Goal: Task Accomplishment & Management: Manage account settings

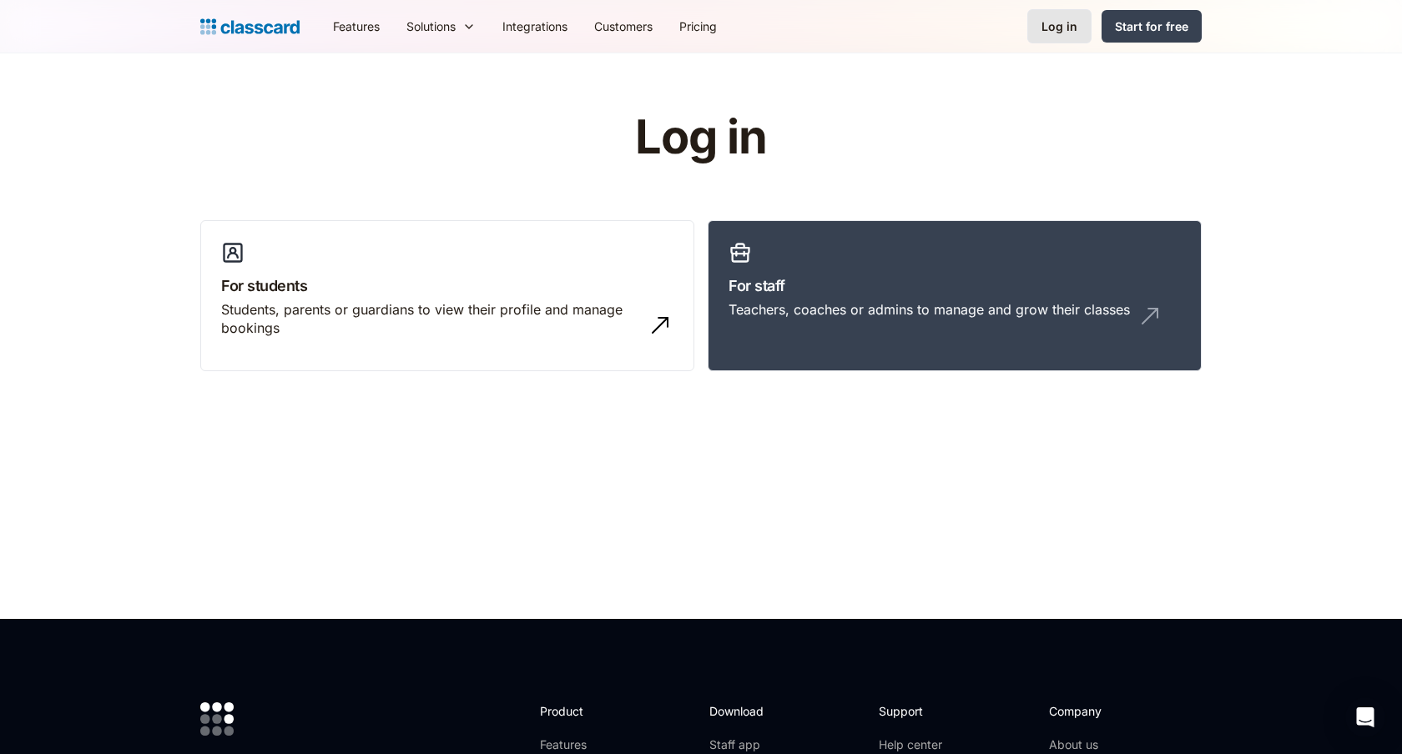
click at [1071, 23] on div "Log in" at bounding box center [1059, 27] width 36 height 18
